Goal: Find specific page/section: Find specific page/section

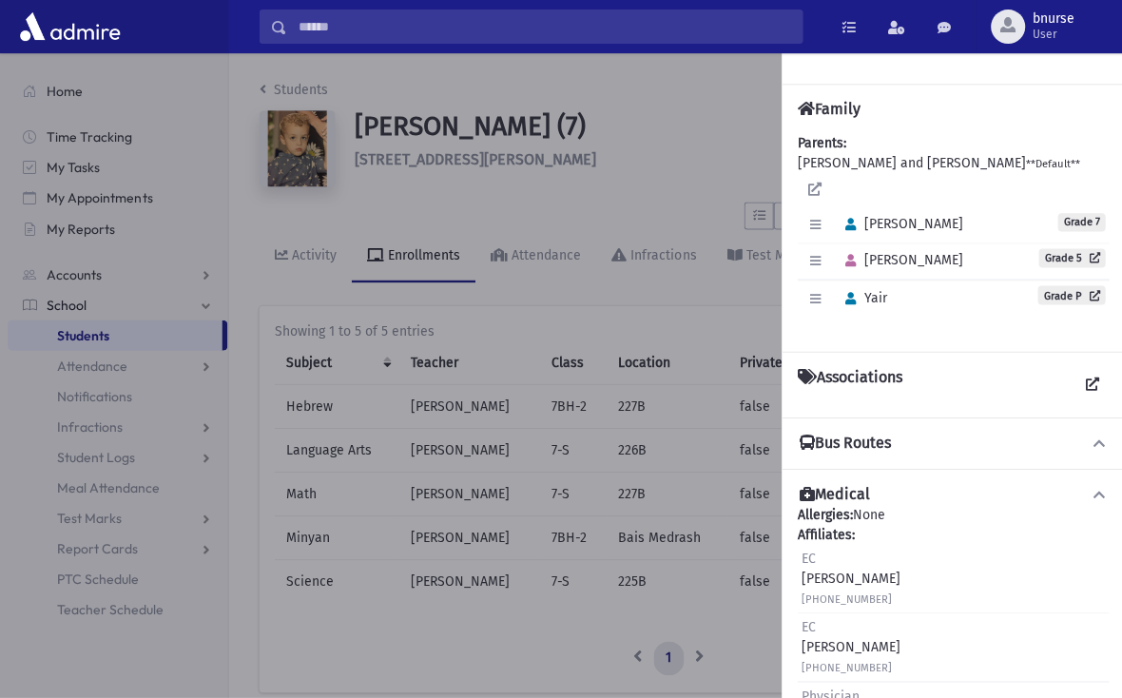
click at [654, 474] on div at bounding box center [561, 375] width 1122 height 645
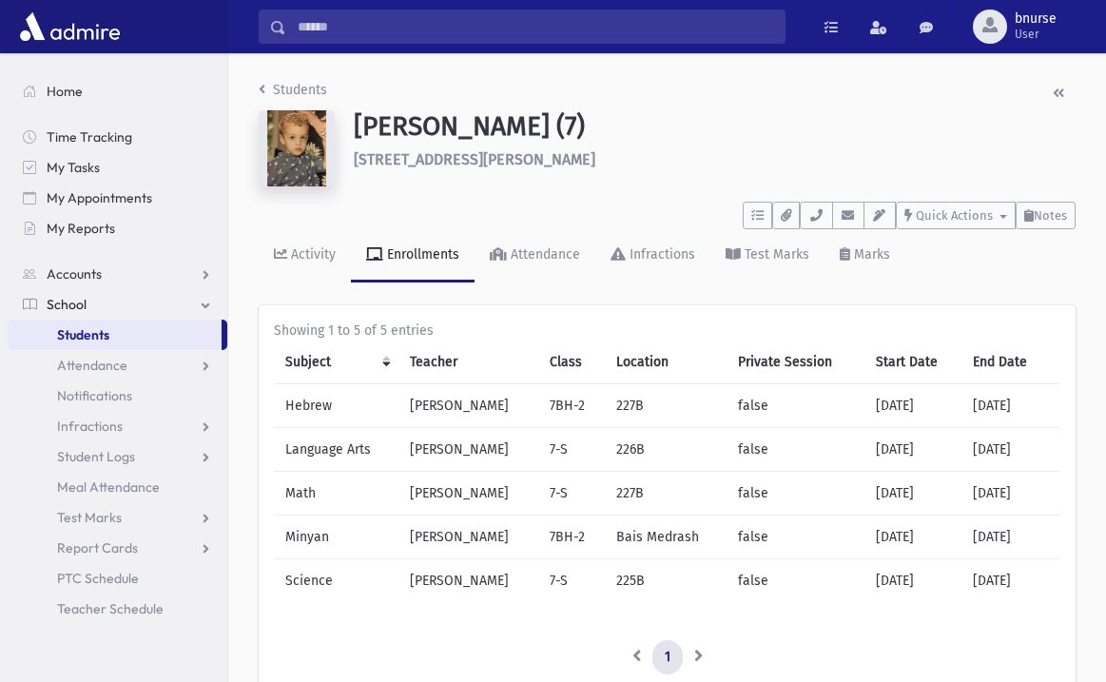
click at [87, 340] on span "Students" at bounding box center [83, 334] width 52 height 17
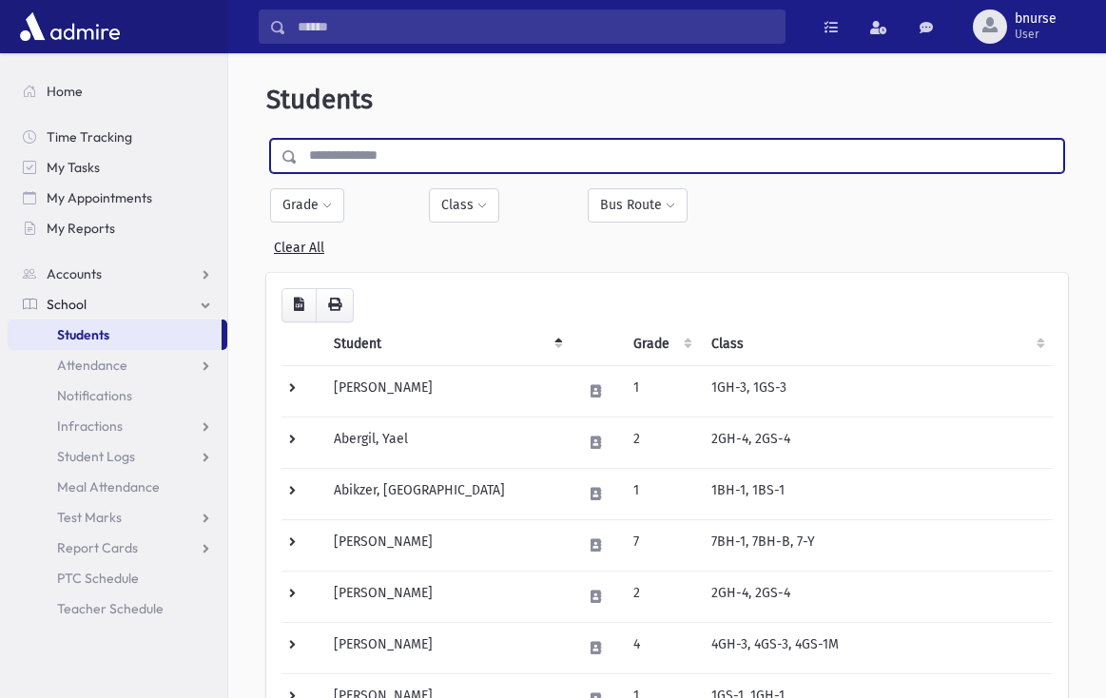
click at [353, 154] on input "text" at bounding box center [680, 156] width 765 height 34
type input "******"
click at [266, 139] on input "submit" at bounding box center [292, 152] width 53 height 26
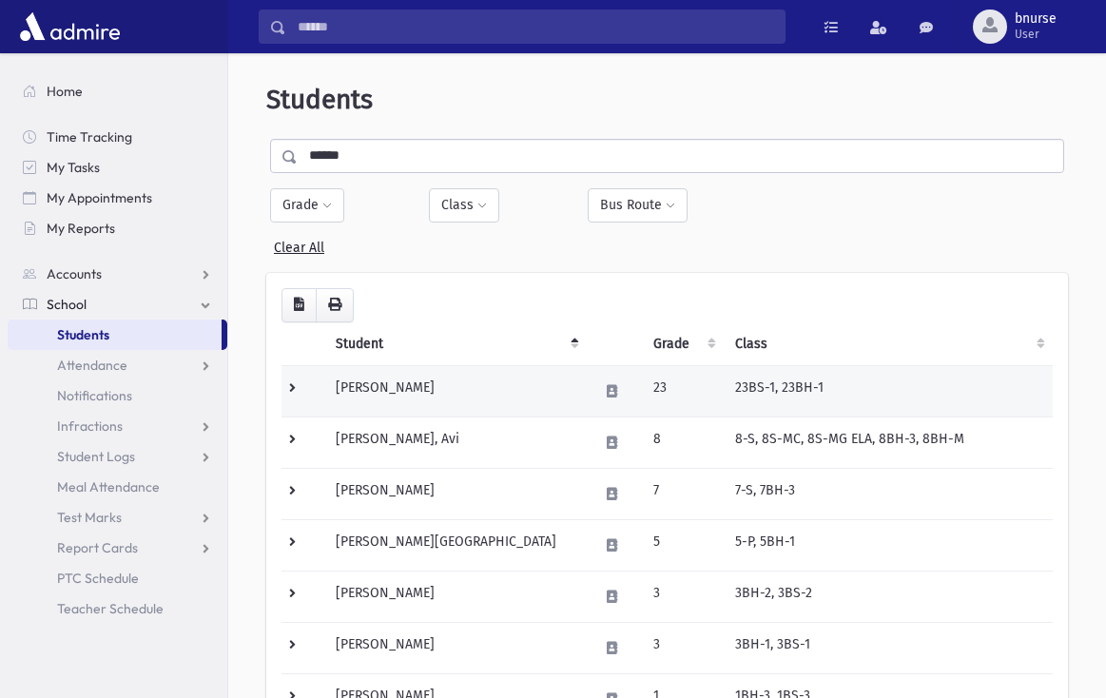
click at [380, 377] on td "[PERSON_NAME]" at bounding box center [455, 390] width 262 height 51
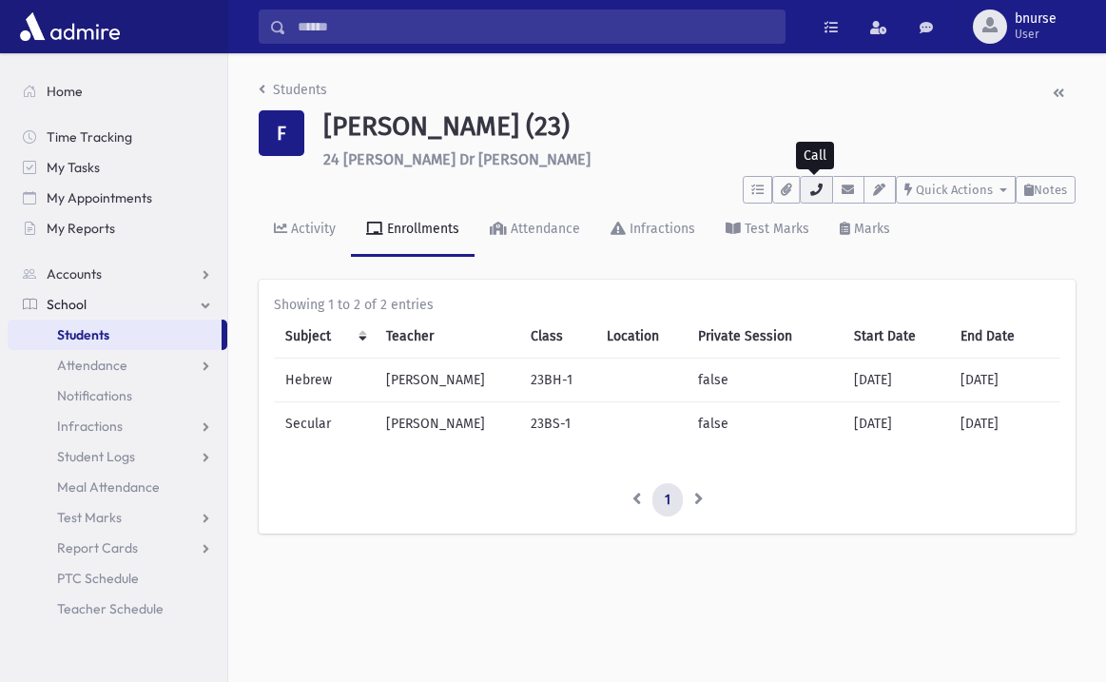
click at [805, 196] on button "button" at bounding box center [816, 190] width 32 height 28
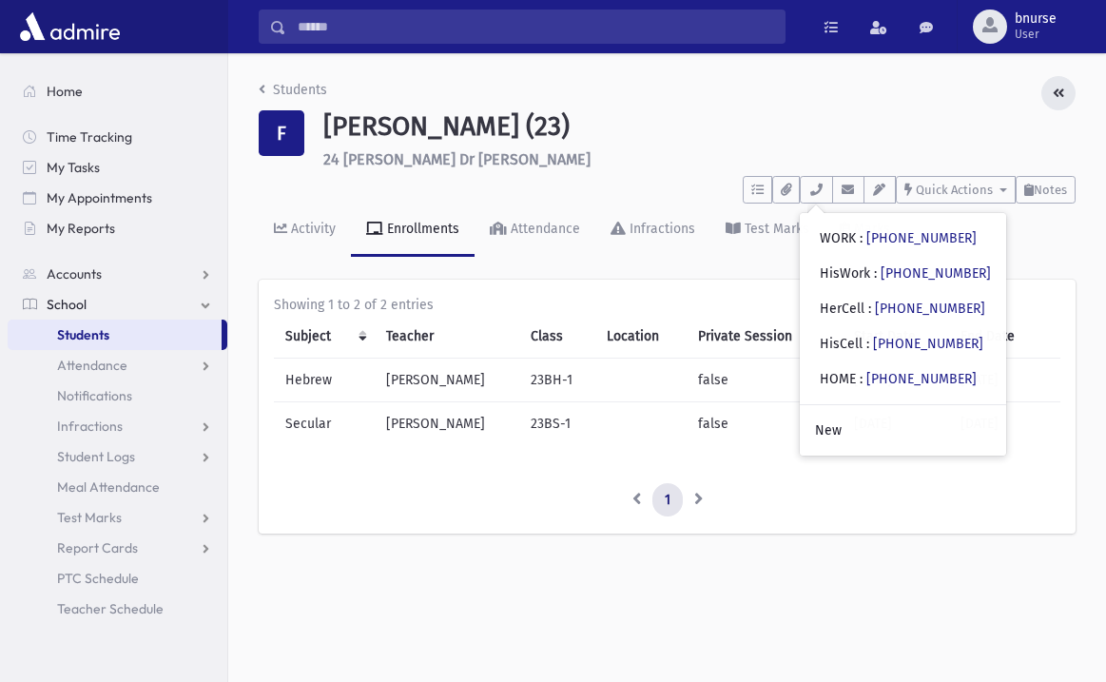
click at [1060, 99] on icon "button" at bounding box center [1057, 93] width 11 height 13
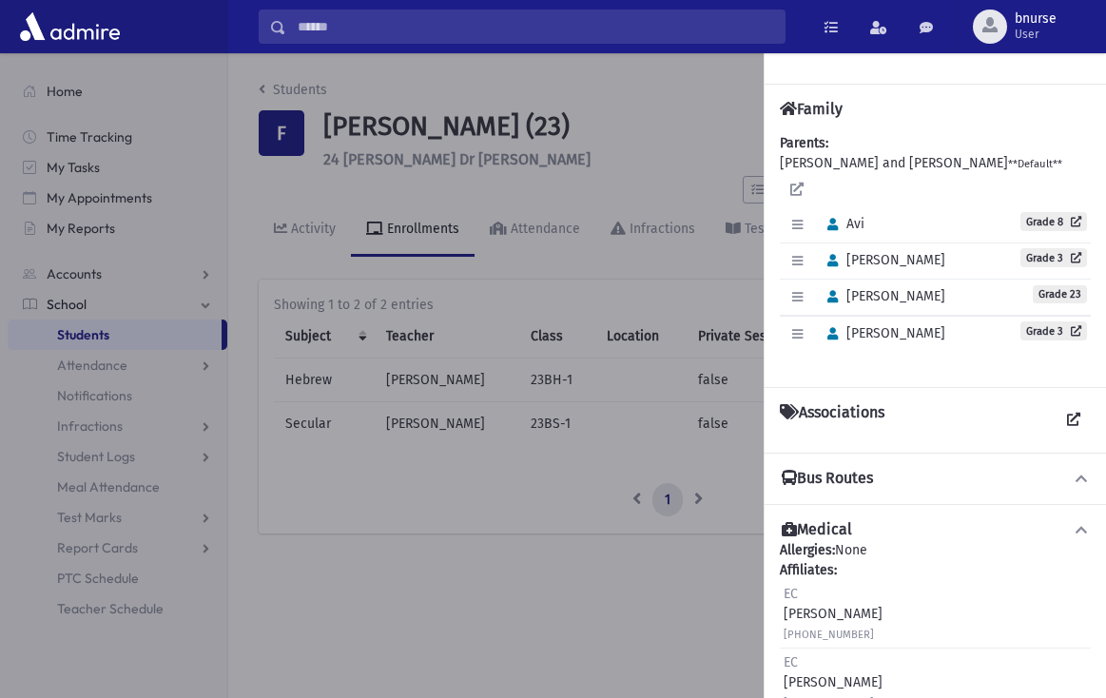
click at [637, 117] on div at bounding box center [553, 375] width 1106 height 645
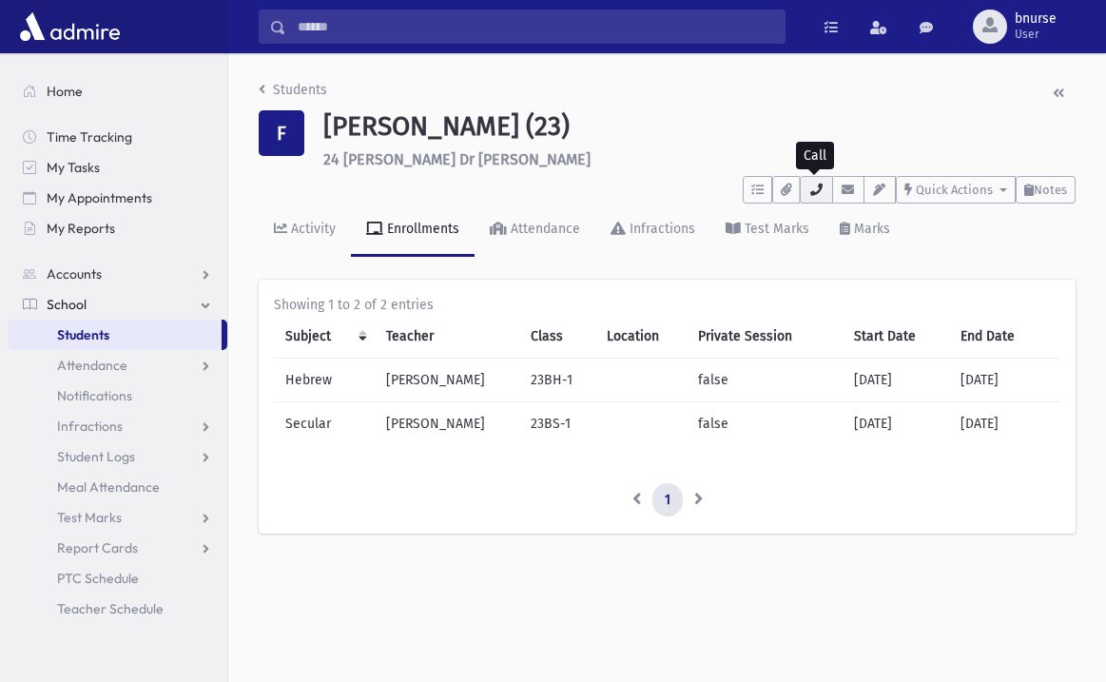
click at [808, 188] on icon "button" at bounding box center [815, 189] width 15 height 12
